Goal: Task Accomplishment & Management: Use online tool/utility

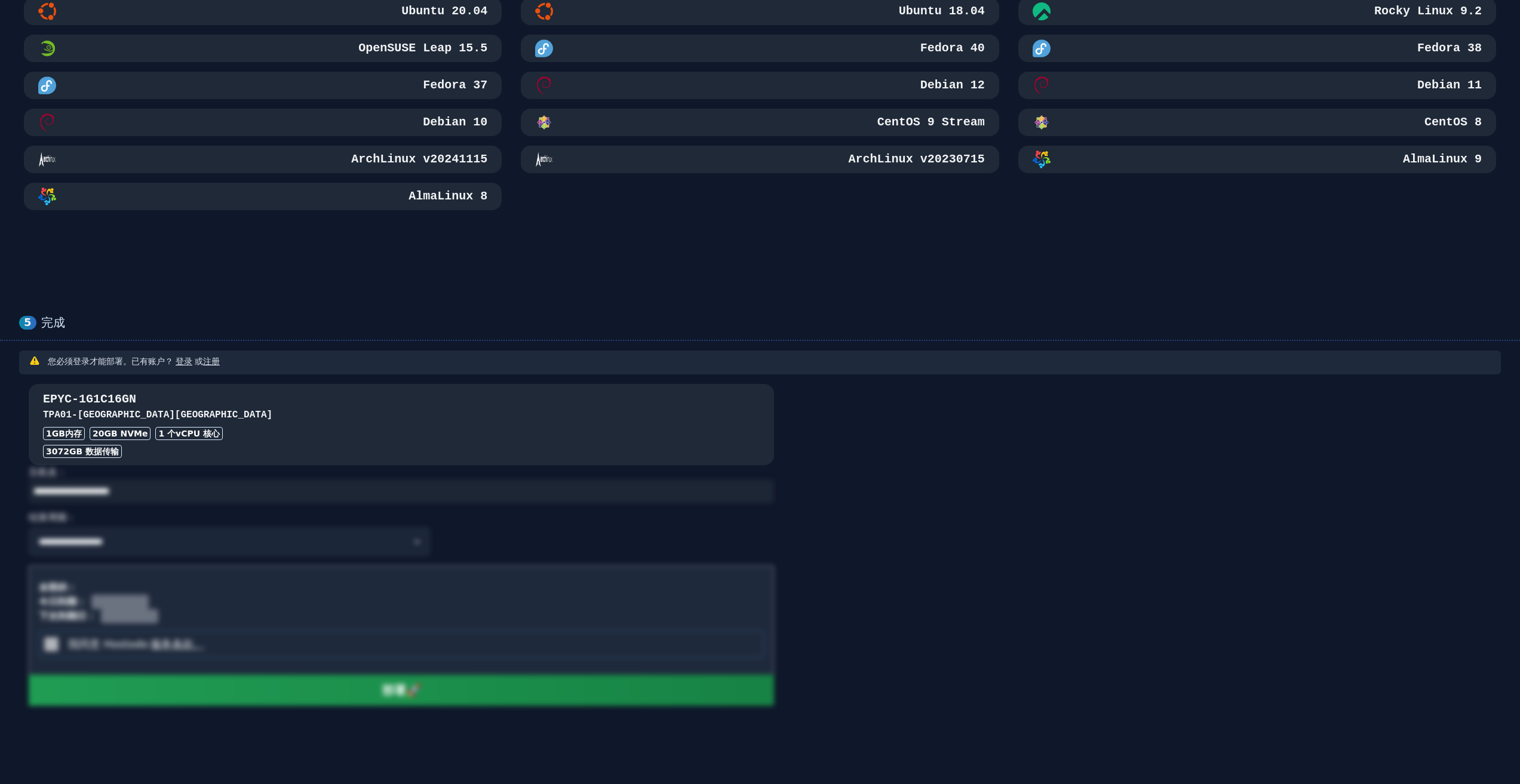
scroll to position [686, 0]
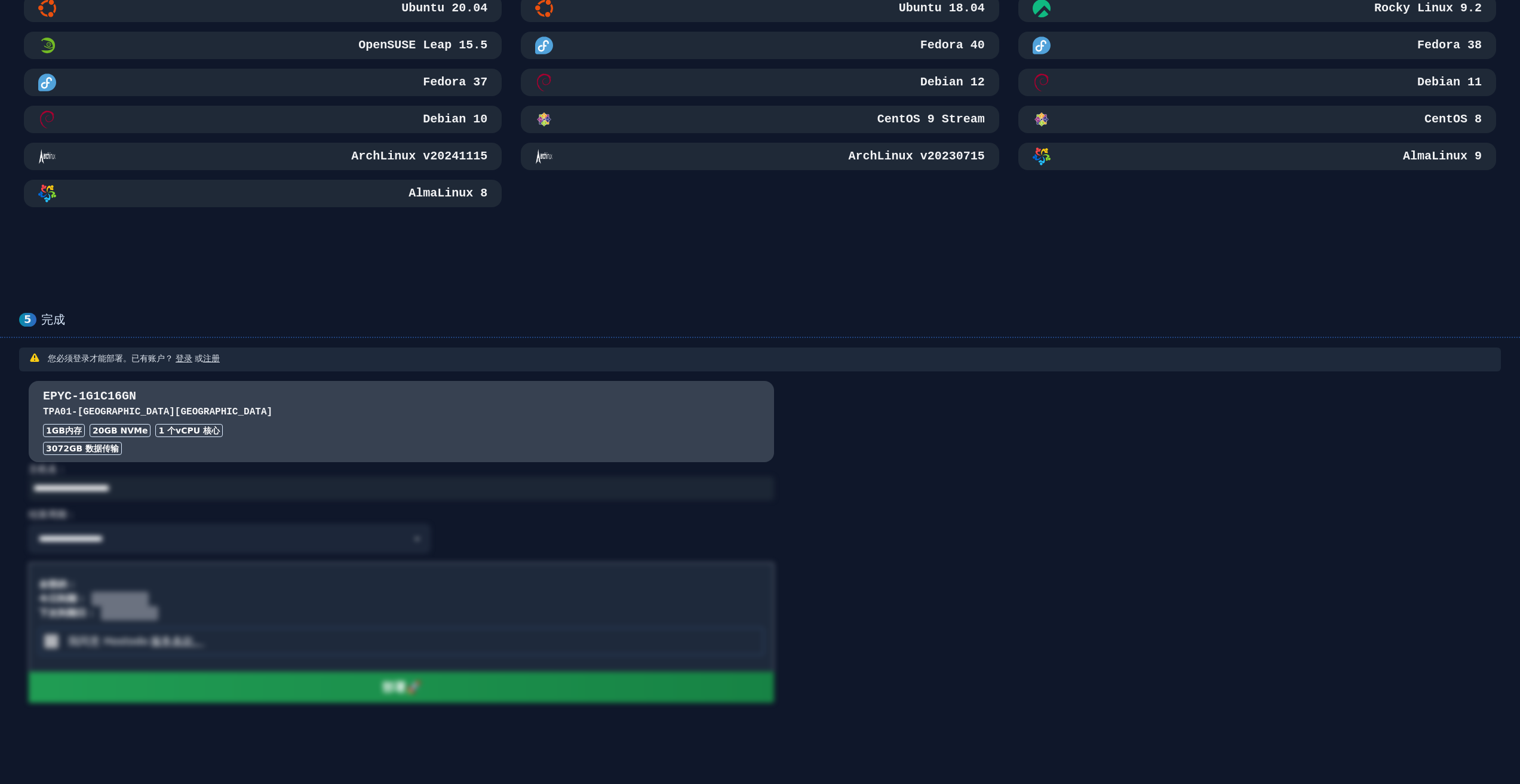
click at [458, 581] on div "全部的：" at bounding box center [401, 582] width 725 height 19
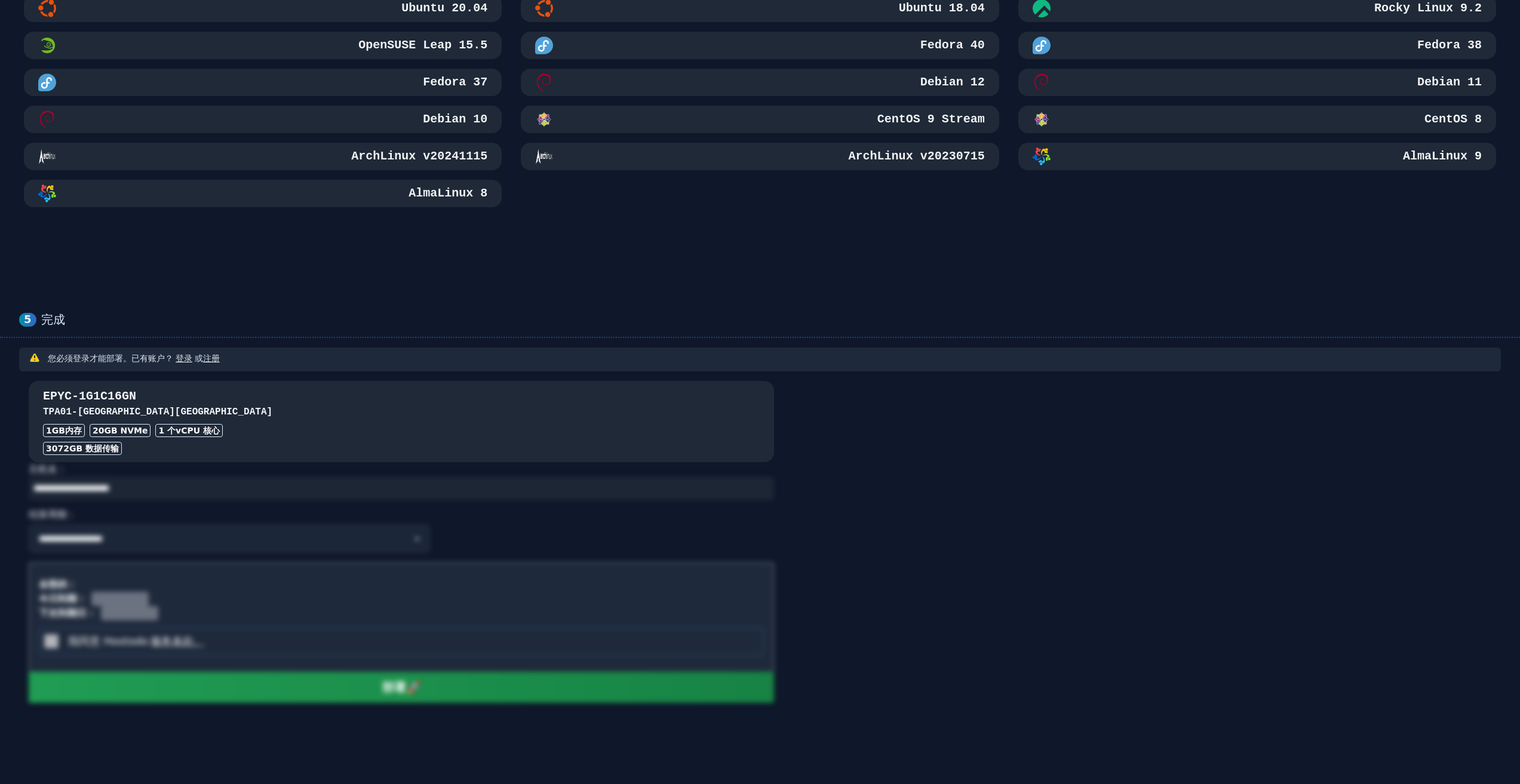
click at [438, 434] on div "1GB 内存 20 GB NVMe 1 个 vCPU 核心" at bounding box center [402, 430] width 717 height 13
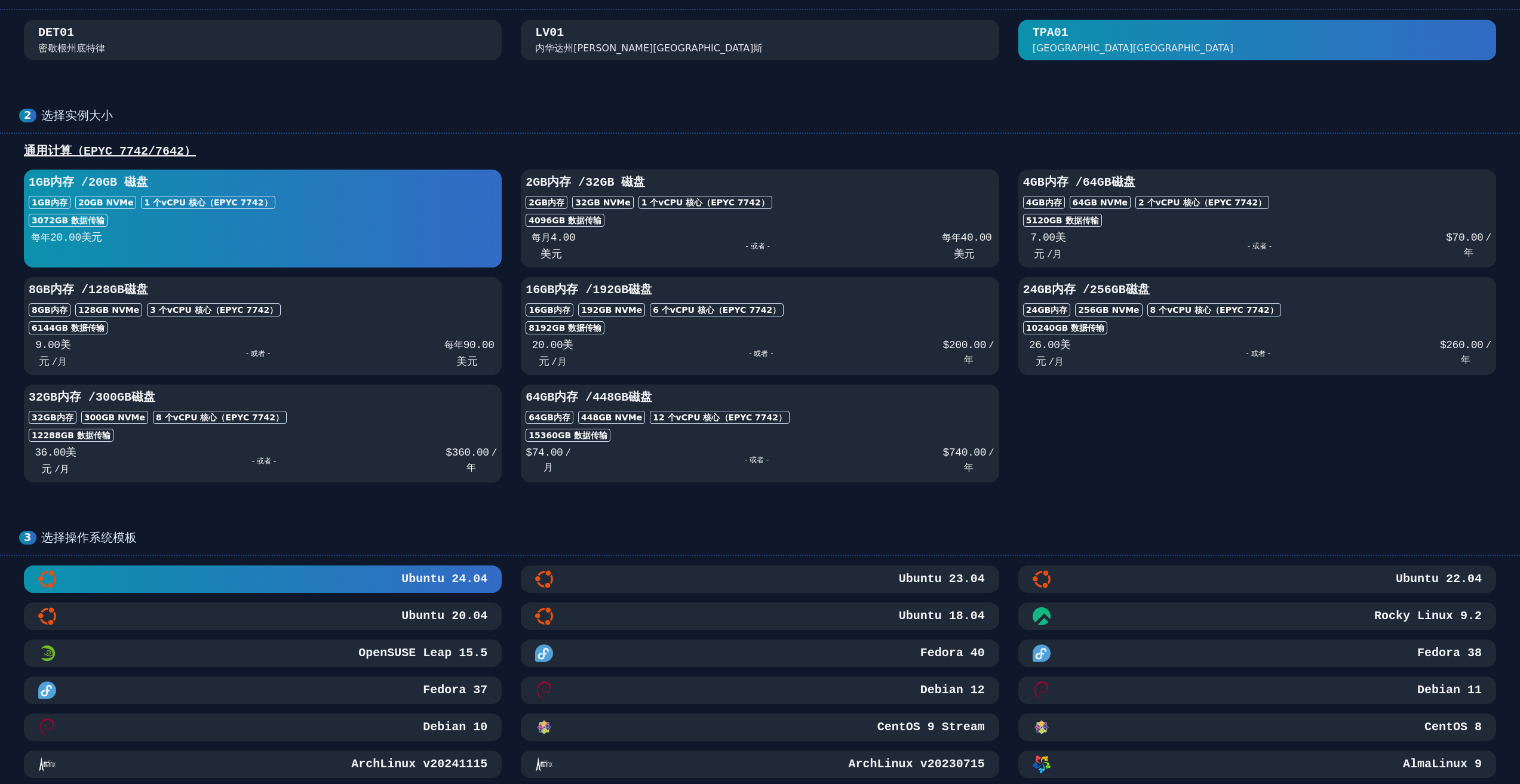
scroll to position [29, 0]
